Goal: Task Accomplishment & Management: Use online tool/utility

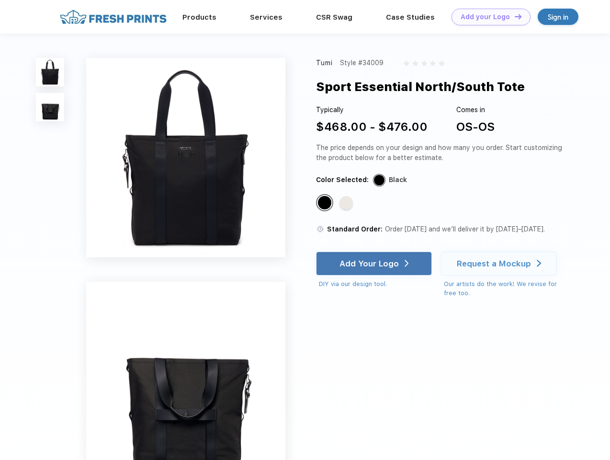
click at [487, 17] on link "Add your Logo Design Tool" at bounding box center [490, 17] width 79 height 17
click at [0, 0] on div "Design Tool" at bounding box center [0, 0] width 0 height 0
click at [514, 16] on link "Add your Logo Design Tool" at bounding box center [490, 17] width 79 height 17
click at [50, 72] on img at bounding box center [50, 72] width 28 height 28
click at [50, 107] on img at bounding box center [50, 107] width 28 height 28
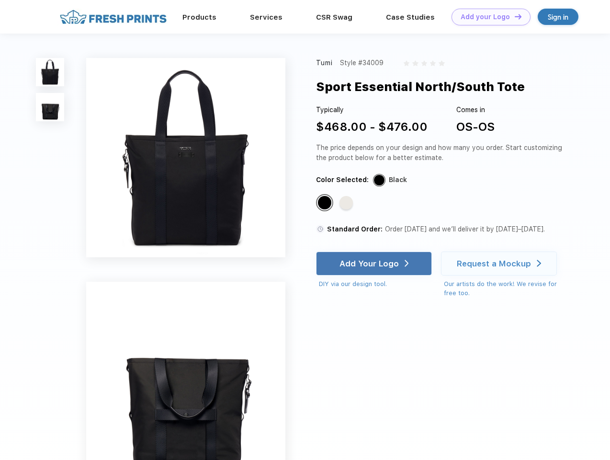
click at [326, 203] on div "Standard Color" at bounding box center [324, 202] width 13 height 13
click at [347, 203] on div "Standard Color" at bounding box center [345, 202] width 13 height 13
click at [375, 263] on div "Add Your Logo" at bounding box center [368, 264] width 59 height 10
click at [500, 263] on div "Request a Mockup" at bounding box center [494, 264] width 74 height 10
